Goal: Task Accomplishment & Management: Manage account settings

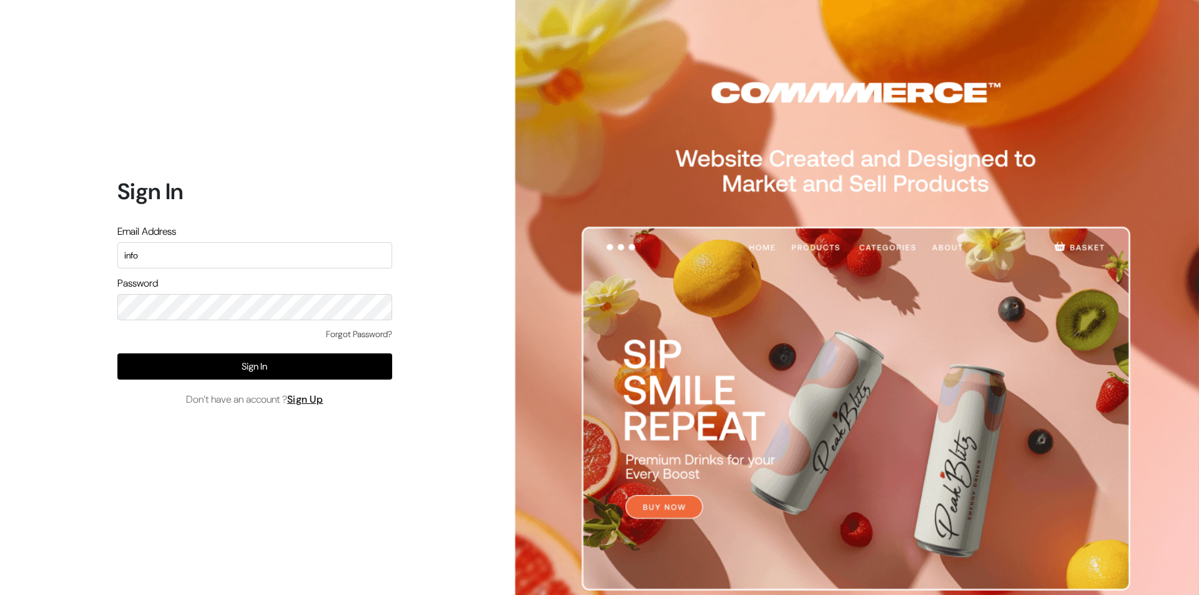
scroll to position [2178, 0]
type input "info@nprintgallery.com"
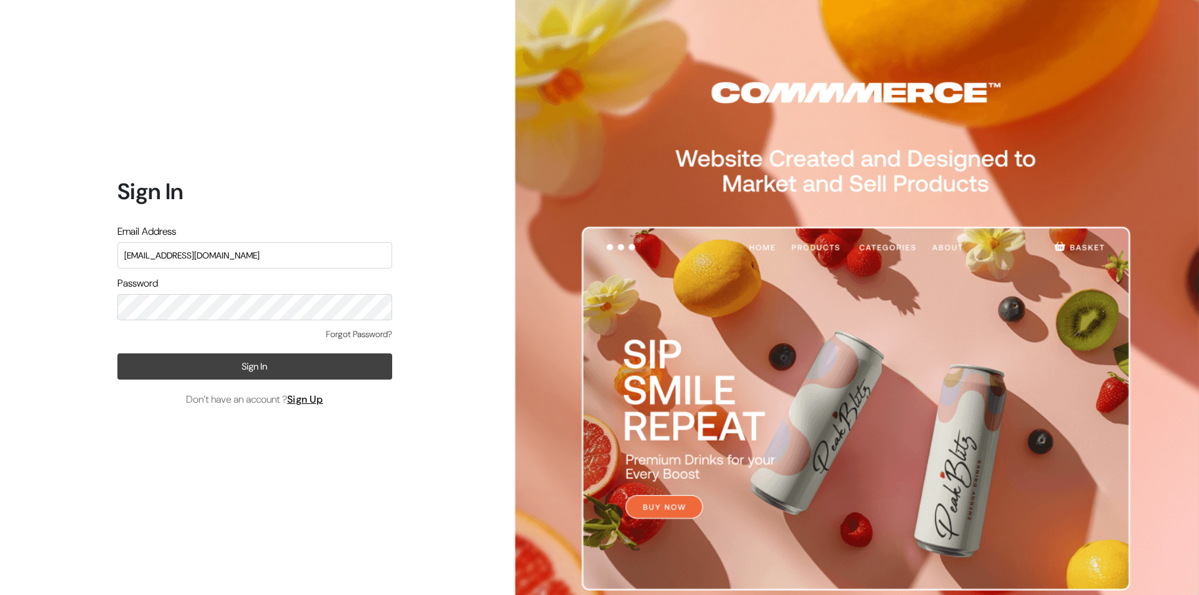
click at [262, 370] on button "Sign In" at bounding box center [254, 366] width 275 height 26
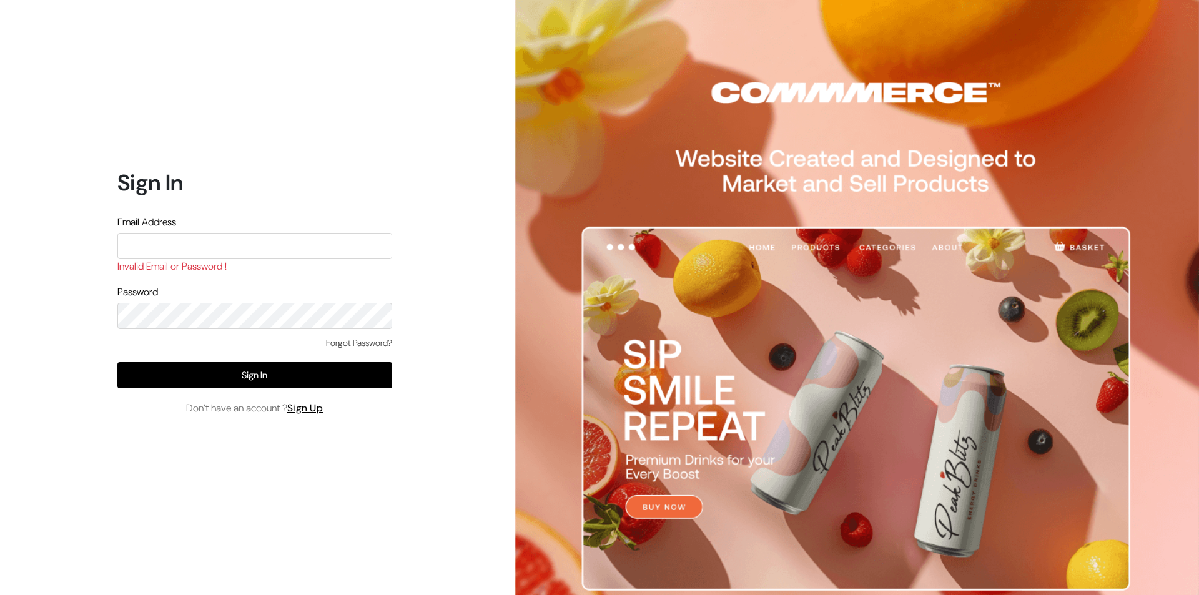
scroll to position [2178, 0]
type input "support@nprintgallery.com"
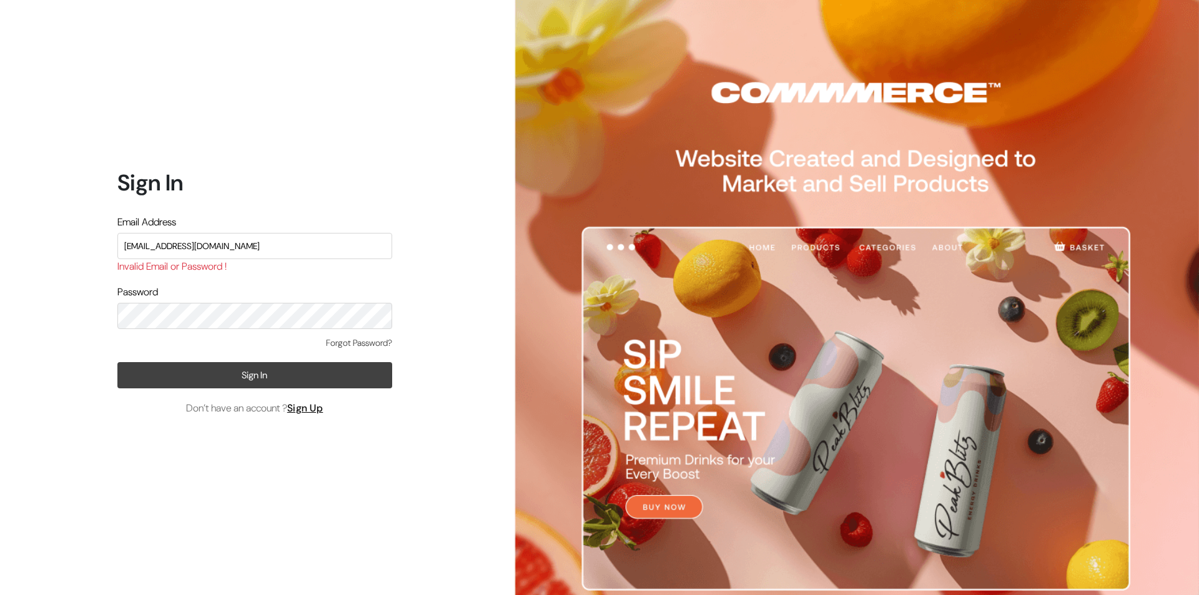
click at [252, 376] on button "Sign In" at bounding box center [254, 375] width 275 height 26
type input "info@nprintgallery.com"
click at [237, 378] on button "Sign In" at bounding box center [254, 375] width 275 height 26
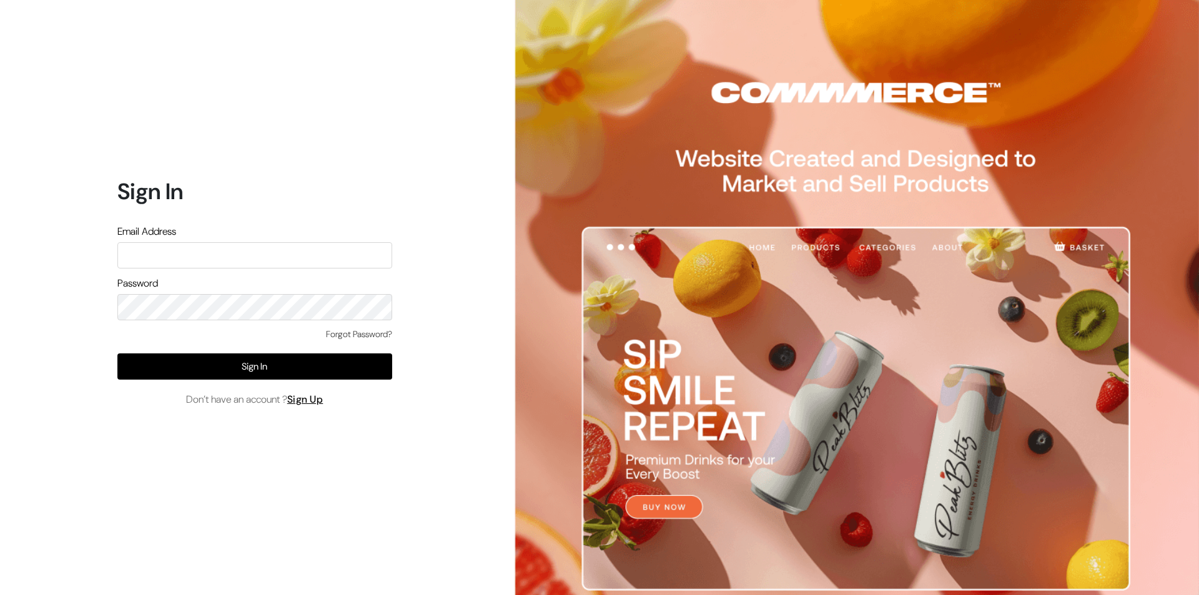
scroll to position [2178, 0]
